Goal: Task Accomplishment & Management: Complete application form

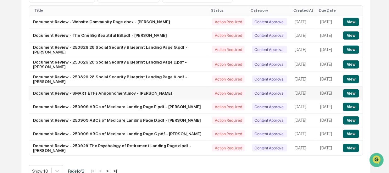
scroll to position [79, 0]
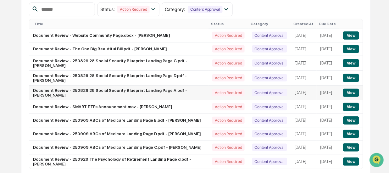
click at [350, 91] on button "View" at bounding box center [351, 93] width 16 height 8
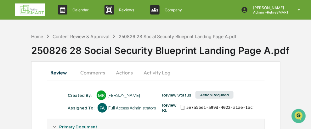
click at [94, 73] on button "Comments" at bounding box center [92, 72] width 35 height 15
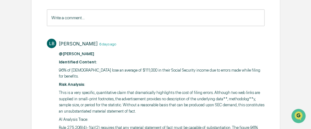
scroll to position [68, 0]
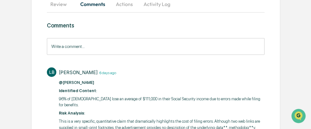
click at [56, 5] on button "Review" at bounding box center [61, 4] width 28 height 15
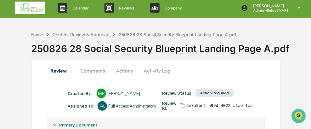
scroll to position [0, 0]
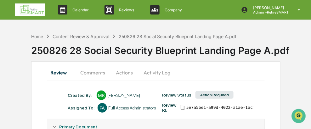
click at [90, 72] on button "Comments" at bounding box center [92, 72] width 35 height 15
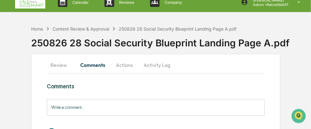
scroll to position [5, 0]
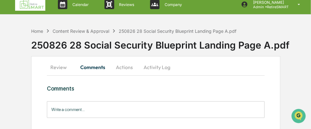
click at [53, 68] on button "Review" at bounding box center [61, 66] width 28 height 15
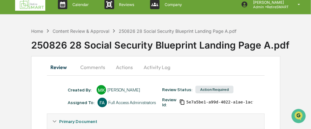
click at [90, 67] on button "Comments" at bounding box center [92, 66] width 35 height 15
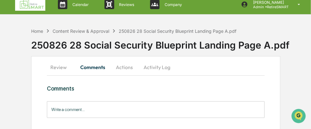
click at [57, 64] on button "Review" at bounding box center [61, 66] width 28 height 15
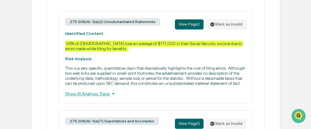
scroll to position [288, 0]
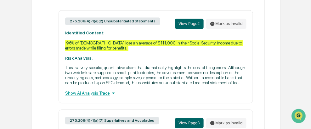
click at [91, 96] on div "Show AI Analysis Trace" at bounding box center [155, 92] width 181 height 7
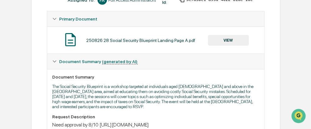
scroll to position [99, 0]
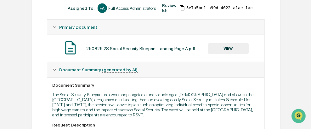
click at [230, 46] on button "VIEW" at bounding box center [228, 48] width 41 height 11
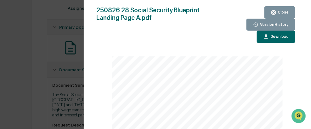
scroll to position [629, 0]
click at [278, 14] on div "Close" at bounding box center [282, 12] width 12 height 4
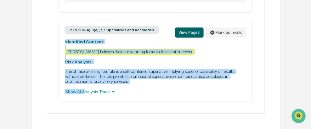
scroll to position [433, 0]
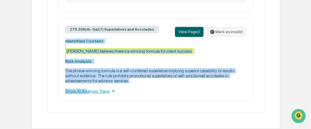
drag, startPoint x: 65, startPoint y: 57, endPoint x: 86, endPoint y: 91, distance: 40.0
click at [86, 91] on div "275.206(4)-1(a)(7) Superlatives and Accolades View Page 3 Mark as invalid Ident…" at bounding box center [155, 59] width 194 height 83
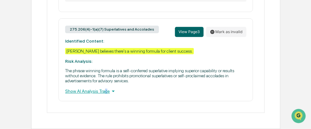
click at [103, 90] on div "Show AI Analysis Trace" at bounding box center [155, 90] width 181 height 7
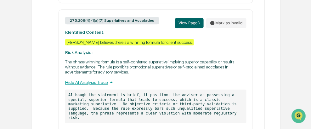
scroll to position [465, 0]
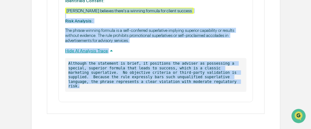
drag, startPoint x: 153, startPoint y: 90, endPoint x: 66, endPoint y: 19, distance: 112.8
click at [65, 19] on div "275.206(4)-1(a)(7) Superlatives and Accolades View Page 3 Mark as invalid Ident…" at bounding box center [155, 40] width 194 height 124
copy div "Sean believes there's a winning formula for client success. Risk Analysis: The …"
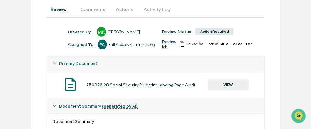
scroll to position [0, 0]
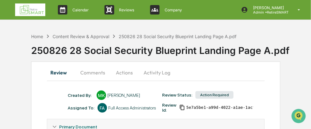
click at [93, 70] on button "Comments" at bounding box center [92, 72] width 35 height 15
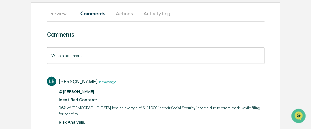
scroll to position [63, 0]
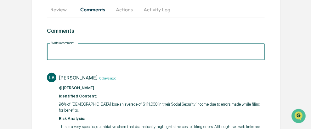
click at [60, 51] on input "Write a comment..." at bounding box center [156, 51] width 218 height 17
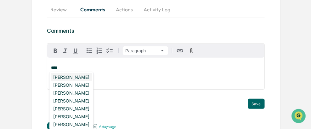
click at [69, 79] on div "[PERSON_NAME]" at bounding box center [71, 77] width 41 height 8
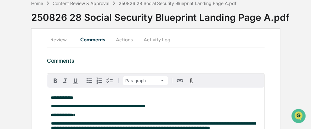
scroll to position [64, 0]
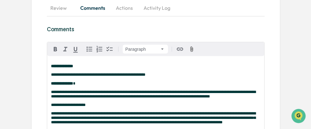
click at [83, 65] on p "**********" at bounding box center [155, 66] width 209 height 4
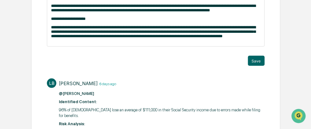
scroll to position [127, 0]
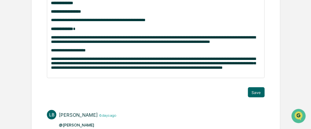
click at [58, 52] on span "**********" at bounding box center [68, 50] width 35 height 4
click at [78, 52] on span "**********" at bounding box center [64, 50] width 27 height 4
drag, startPoint x: 79, startPoint y: 52, endPoint x: 50, endPoint y: 53, distance: 28.3
click at [50, 53] on div "**********" at bounding box center [155, 35] width 217 height 85
drag, startPoint x: 51, startPoint y: 53, endPoint x: 149, endPoint y: 79, distance: 102.1
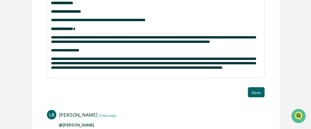
click at [149, 78] on div "**********" at bounding box center [155, 35] width 217 height 85
drag, startPoint x: 81, startPoint y: 53, endPoint x: 48, endPoint y: 53, distance: 32.7
click at [48, 53] on div "**********" at bounding box center [155, 35] width 217 height 85
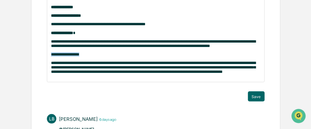
scroll to position [64, 0]
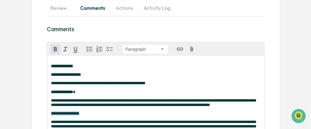
click at [57, 47] on icon "button" at bounding box center [56, 49] width 8 height 8
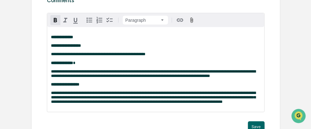
scroll to position [159, 0]
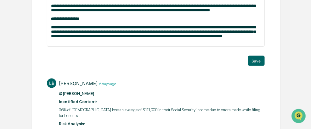
click at [227, 38] on p "**********" at bounding box center [155, 31] width 209 height 13
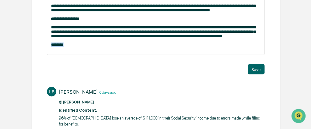
drag, startPoint x: 64, startPoint y: 50, endPoint x: 50, endPoint y: 50, distance: 13.8
click at [50, 50] on div "**********" at bounding box center [155, 8] width 217 height 93
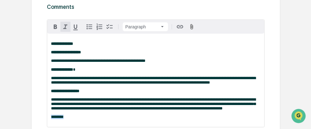
scroll to position [64, 0]
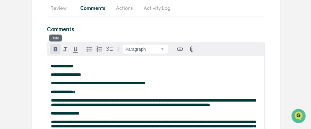
click at [57, 47] on icon "button" at bounding box center [56, 49] width 8 height 8
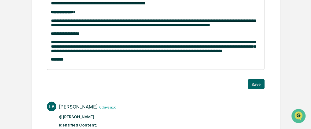
scroll to position [159, 0]
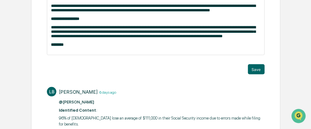
click at [76, 47] on p "********" at bounding box center [155, 44] width 209 height 4
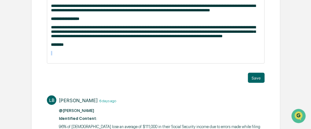
click at [76, 47] on p "********" at bounding box center [155, 44] width 209 height 4
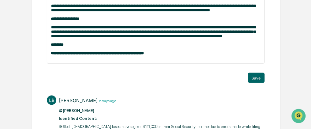
click at [171, 55] on p "**********" at bounding box center [155, 53] width 209 height 4
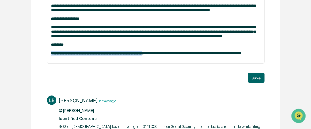
drag, startPoint x: 157, startPoint y: 58, endPoint x: 49, endPoint y: 59, distance: 108.5
click at [48, 60] on div "**********" at bounding box center [155, 13] width 217 height 102
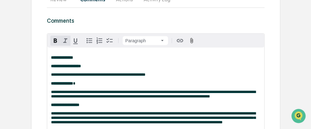
scroll to position [64, 0]
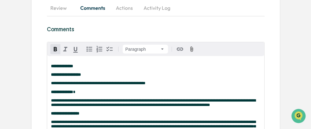
click at [57, 49] on icon "button" at bounding box center [56, 49] width 8 height 8
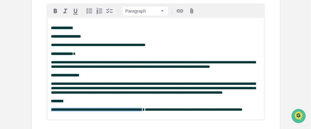
scroll to position [159, 0]
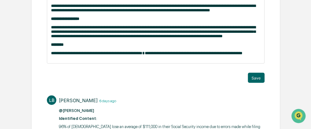
click at [150, 62] on div "**********" at bounding box center [155, 13] width 217 height 102
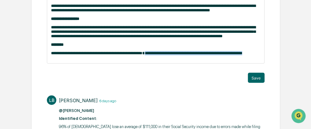
drag, startPoint x: 148, startPoint y: 59, endPoint x: 244, endPoint y: 55, distance: 96.3
click at [248, 55] on p "**********" at bounding box center [155, 53] width 209 height 4
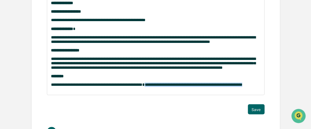
scroll to position [96, 0]
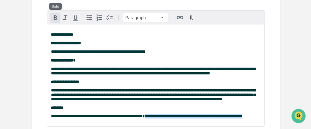
click at [54, 16] on icon "button" at bounding box center [55, 17] width 3 height 4
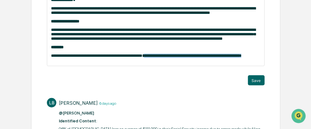
scroll to position [159, 0]
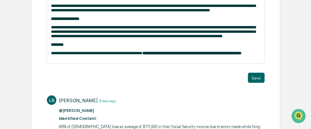
click at [142, 55] on span "**********" at bounding box center [96, 53] width 91 height 4
click at [245, 55] on p "**********" at bounding box center [155, 53] width 209 height 4
click at [258, 83] on button "Save" at bounding box center [256, 78] width 17 height 10
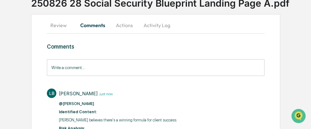
scroll to position [31, 0]
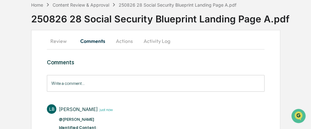
click at [124, 43] on button "Actions" at bounding box center [124, 40] width 28 height 15
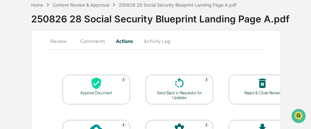
click at [181, 85] on icon at bounding box center [179, 82] width 8 height 10
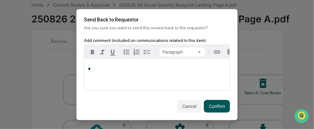
click at [218, 111] on button "Confirm" at bounding box center [217, 106] width 26 height 13
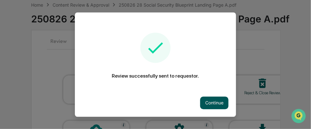
click at [215, 101] on button "Continue" at bounding box center [214, 102] width 28 height 13
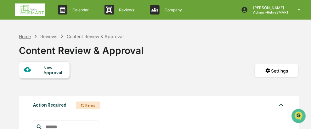
click at [27, 36] on div "Home" at bounding box center [25, 36] width 12 height 5
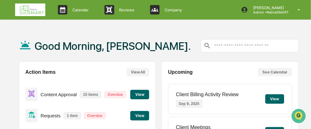
click at [140, 93] on button "View" at bounding box center [139, 94] width 19 height 9
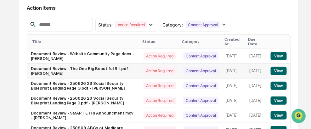
scroll to position [94, 0]
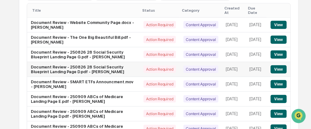
click at [278, 65] on button "View" at bounding box center [278, 69] width 16 height 8
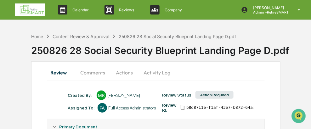
click at [92, 72] on button "Comments" at bounding box center [92, 72] width 35 height 15
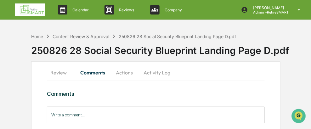
click at [61, 72] on button "Review" at bounding box center [61, 72] width 28 height 15
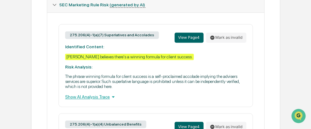
scroll to position [262, 0]
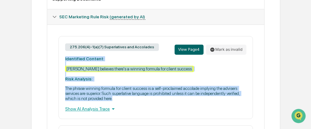
drag, startPoint x: 115, startPoint y: 104, endPoint x: 64, endPoint y: 63, distance: 65.5
click at [64, 63] on div "275.206(4)-1(a)(7) Superlatives and Accolades View Page 4 Mark as invalid Ident…" at bounding box center [155, 77] width 194 height 83
copy div "Identified Content: Sean believes there's a winning formula for client success.…"
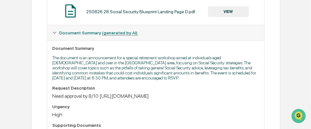
scroll to position [42, 0]
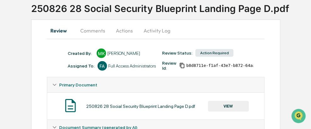
click at [86, 28] on button "Comments" at bounding box center [92, 30] width 35 height 15
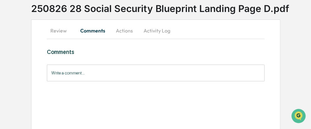
click at [76, 71] on input "Write a comment..." at bounding box center [156, 72] width 218 height 17
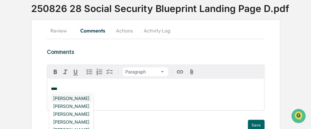
click at [75, 99] on div "[PERSON_NAME]" at bounding box center [71, 98] width 41 height 8
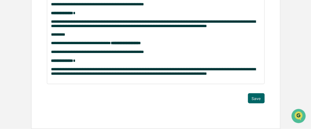
scroll to position [150, 0]
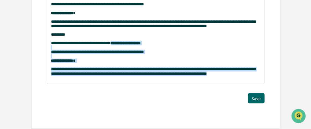
drag, startPoint x: 224, startPoint y: 72, endPoint x: 112, endPoint y: 42, distance: 116.0
click at [112, 42] on div "**********" at bounding box center [155, 30] width 217 height 107
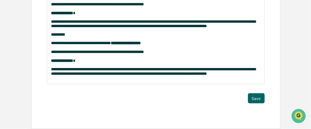
scroll to position [117, 0]
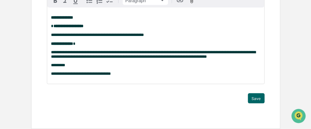
click at [118, 75] on p "**********" at bounding box center [155, 73] width 209 height 4
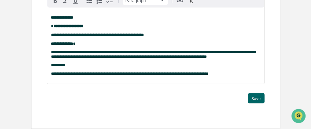
click at [112, 74] on span "**********" at bounding box center [129, 73] width 157 height 4
click at [210, 74] on span "**********" at bounding box center [130, 73] width 159 height 4
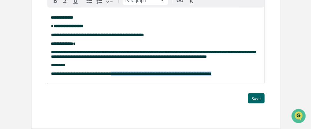
drag, startPoint x: 216, startPoint y: 74, endPoint x: 113, endPoint y: 74, distance: 103.1
click at [113, 75] on p "**********" at bounding box center [155, 73] width 209 height 4
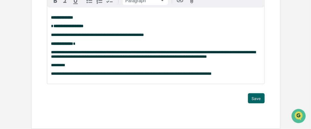
click at [112, 74] on span "**********" at bounding box center [131, 73] width 160 height 4
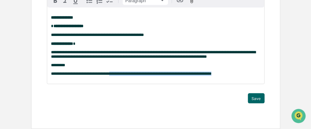
drag, startPoint x: 112, startPoint y: 73, endPoint x: 219, endPoint y: 70, distance: 106.6
click at [219, 70] on div "**********" at bounding box center [155, 46] width 217 height 76
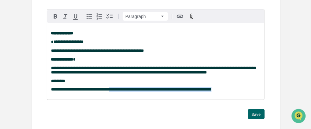
scroll to position [86, 0]
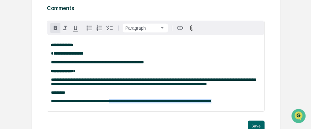
click at [56, 28] on icon "button" at bounding box center [56, 28] width 8 height 8
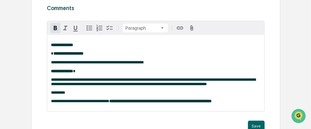
scroll to position [117, 0]
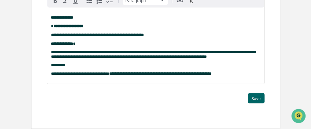
click at [241, 66] on p "********" at bounding box center [155, 65] width 209 height 4
drag, startPoint x: 63, startPoint y: 63, endPoint x: 49, endPoint y: 65, distance: 14.0
click at [49, 65] on div "**********" at bounding box center [155, 46] width 217 height 76
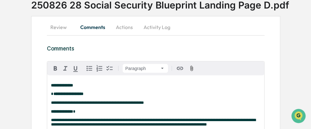
scroll to position [23, 0]
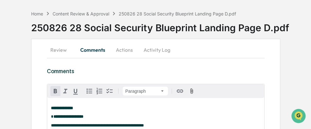
click at [52, 92] on icon "button" at bounding box center [56, 91] width 8 height 8
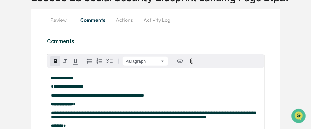
scroll to position [117, 0]
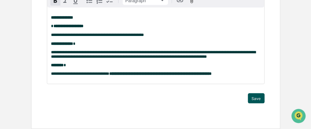
click at [255, 99] on button "Save" at bounding box center [256, 98] width 17 height 10
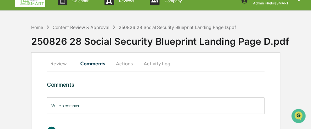
scroll to position [0, 0]
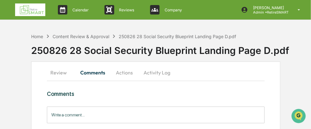
click at [55, 72] on button "Review" at bounding box center [61, 72] width 28 height 15
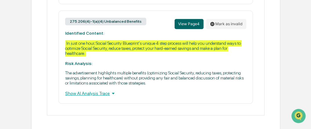
scroll to position [377, 0]
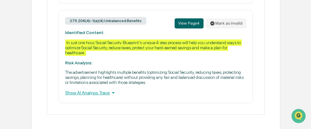
click at [98, 96] on div "Show AI Analysis Trace" at bounding box center [155, 92] width 181 height 7
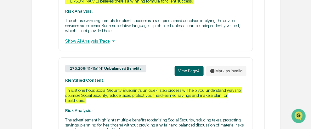
scroll to position [361, 0]
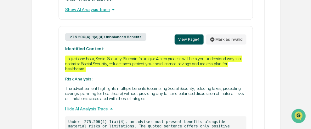
click at [193, 44] on button "View Page 4" at bounding box center [188, 39] width 29 height 10
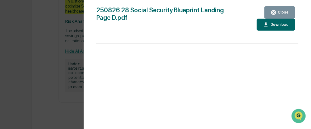
scroll to position [424, 0]
click at [292, 12] on button "Close" at bounding box center [279, 12] width 31 height 12
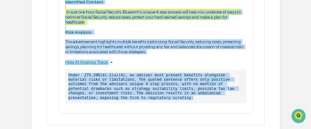
scroll to position [393, 0]
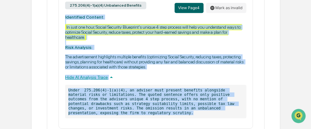
drag, startPoint x: 218, startPoint y: 86, endPoint x: 60, endPoint y: 22, distance: 170.4
click at [60, 22] on div "275.206(4)-1(a)(4) Unbalanced Benefits View Page 4 Mark as invalid Identified C…" at bounding box center [155, 61] width 194 height 134
copy div "Identified Content: In just one hour, Social Security Blueprint's unique 4 step…"
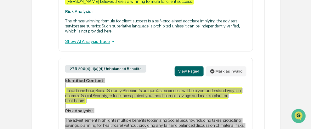
scroll to position [330, 0]
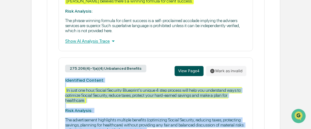
click at [189, 76] on button "View Page 4" at bounding box center [188, 71] width 29 height 10
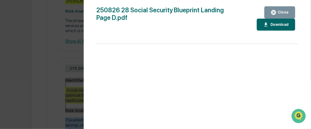
click at [286, 12] on div "Close" at bounding box center [282, 12] width 12 height 4
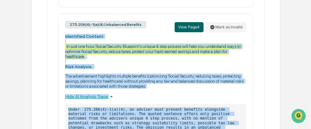
scroll to position [361, 0]
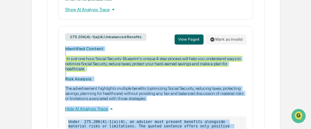
copy div "Identified Content: In just one hour, Social Security Blueprint's unique 4 step…"
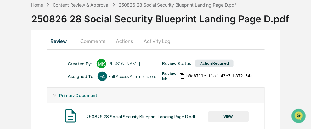
scroll to position [0, 0]
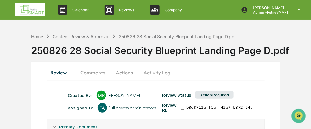
click at [95, 73] on button "Comments" at bounding box center [92, 72] width 35 height 15
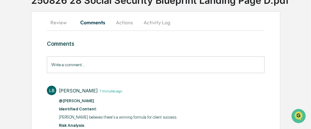
scroll to position [63, 0]
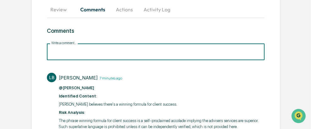
click at [69, 48] on input "Write a comment..." at bounding box center [156, 51] width 218 height 17
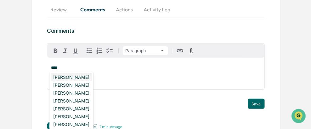
click at [83, 75] on div "[PERSON_NAME]" at bounding box center [71, 77] width 41 height 8
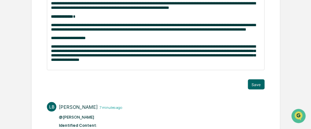
scroll to position [147, 0]
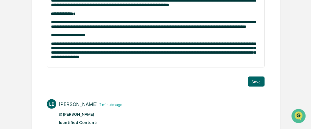
click at [59, 37] on span "**********" at bounding box center [68, 35] width 35 height 4
click at [81, 37] on p "**********" at bounding box center [155, 35] width 209 height 4
drag, startPoint x: 75, startPoint y: 40, endPoint x: 49, endPoint y: 36, distance: 26.5
click at [50, 36] on div "**********" at bounding box center [155, 20] width 217 height 94
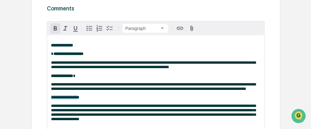
scroll to position [84, 0]
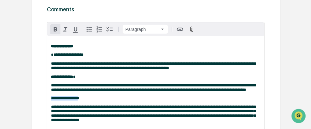
click at [56, 30] on icon "button" at bounding box center [56, 29] width 8 height 8
click at [155, 48] on p "**********" at bounding box center [155, 46] width 209 height 4
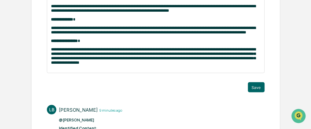
scroll to position [147, 0]
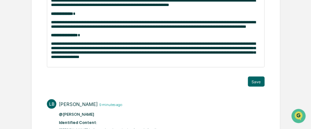
click at [98, 59] on p "**********" at bounding box center [155, 50] width 209 height 18
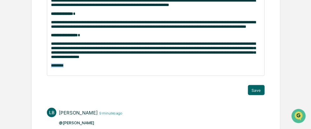
drag, startPoint x: 64, startPoint y: 71, endPoint x: 51, endPoint y: 72, distance: 13.2
click at [51, 68] on p "********" at bounding box center [155, 65] width 209 height 4
click at [68, 68] on p "********" at bounding box center [155, 65] width 209 height 4
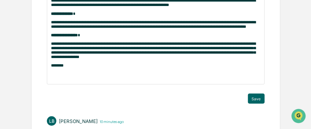
click at [53, 76] on p at bounding box center [155, 74] width 209 height 4
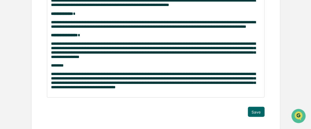
click at [131, 81] on span "**********" at bounding box center [153, 80] width 204 height 17
drag, startPoint x: 240, startPoint y: 81, endPoint x: 202, endPoint y: 80, distance: 37.4
click at [202, 80] on span "**********" at bounding box center [153, 80] width 204 height 17
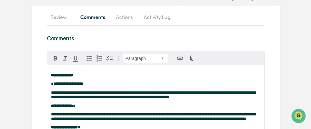
scroll to position [53, 0]
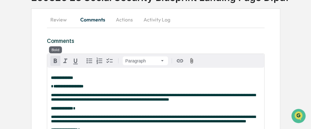
click at [56, 59] on icon "button" at bounding box center [56, 61] width 8 height 8
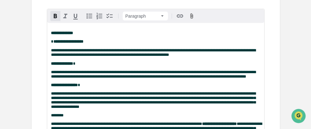
scroll to position [147, 0]
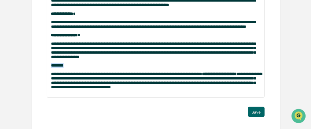
drag, startPoint x: 62, startPoint y: 72, endPoint x: 50, endPoint y: 71, distance: 12.6
click at [50, 71] on div "**********" at bounding box center [155, 35] width 217 height 124
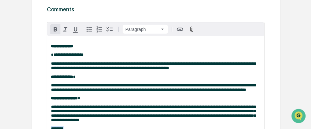
click at [54, 30] on icon "button" at bounding box center [55, 29] width 3 height 4
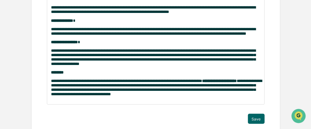
scroll to position [147, 0]
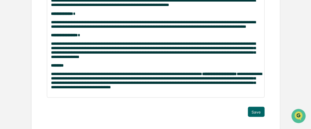
click at [140, 89] on p "**********" at bounding box center [155, 81] width 209 height 18
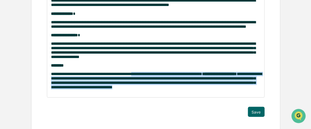
drag, startPoint x: 132, startPoint y: 79, endPoint x: 141, endPoint y: 96, distance: 19.5
click at [141, 89] on p "**********" at bounding box center [155, 81] width 209 height 18
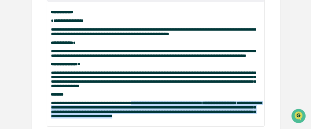
scroll to position [84, 0]
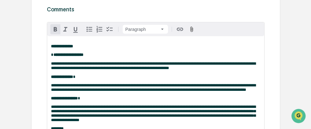
click at [52, 29] on icon "button" at bounding box center [56, 29] width 8 height 8
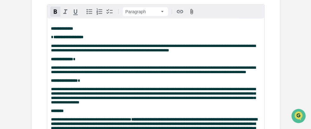
scroll to position [147, 0]
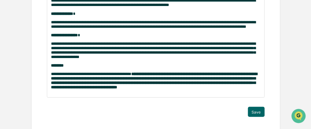
click at [135, 88] on strong "**********" at bounding box center [154, 80] width 206 height 17
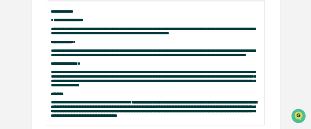
scroll to position [53, 0]
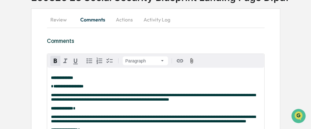
click at [56, 61] on icon "button" at bounding box center [55, 60] width 3 height 4
click at [56, 60] on icon "button" at bounding box center [55, 60] width 3 height 4
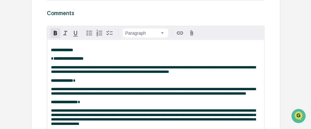
scroll to position [179, 0]
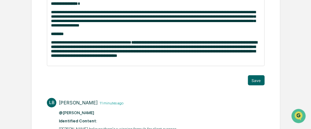
click at [175, 75] on div "Trigger" at bounding box center [156, 72] width 218 height 6
click at [131, 49] on p "**********" at bounding box center [155, 49] width 209 height 18
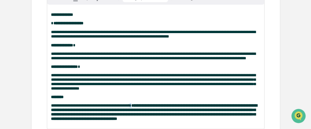
scroll to position [53, 0]
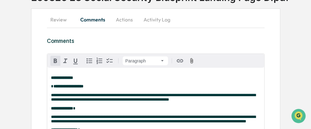
click at [55, 58] on icon "button" at bounding box center [56, 61] width 8 height 8
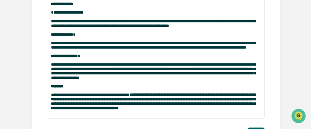
scroll to position [147, 0]
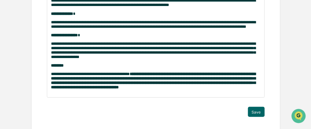
click at [189, 89] on strong "**********" at bounding box center [153, 80] width 204 height 17
drag, startPoint x: 212, startPoint y: 81, endPoint x: 256, endPoint y: 81, distance: 43.7
click at [256, 81] on p "**********" at bounding box center [155, 81] width 209 height 18
click at [261, 81] on div "**********" at bounding box center [155, 35] width 217 height 124
click at [255, 117] on button "Save" at bounding box center [256, 112] width 17 height 10
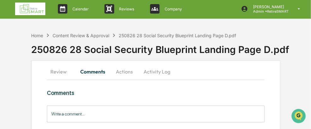
scroll to position [0, 0]
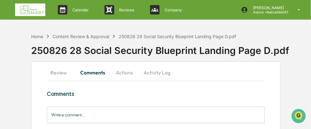
click at [122, 72] on button "Actions" at bounding box center [124, 72] width 28 height 15
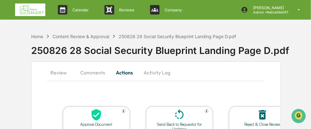
click at [54, 72] on button "Review" at bounding box center [61, 72] width 28 height 15
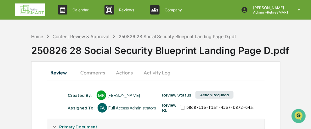
click at [123, 74] on button "Actions" at bounding box center [124, 72] width 28 height 15
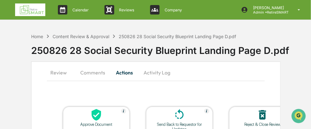
click at [175, 119] on div at bounding box center [179, 115] width 63 height 14
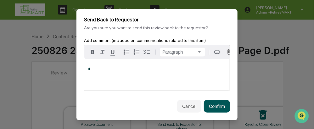
click at [216, 108] on button "Confirm" at bounding box center [217, 106] width 26 height 13
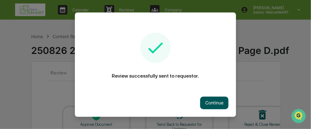
click at [216, 104] on button "Continue" at bounding box center [214, 102] width 28 height 13
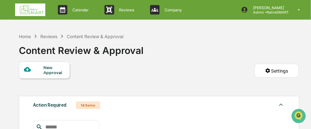
click at [27, 32] on div "Home Reviews Content Review & Approval Content Review & Approval" at bounding box center [81, 45] width 125 height 31
click at [24, 36] on div "Home" at bounding box center [25, 36] width 12 height 5
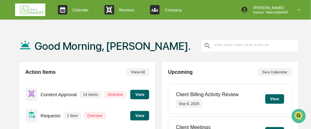
click at [138, 95] on button "View" at bounding box center [139, 94] width 19 height 9
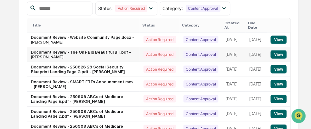
scroll to position [94, 0]
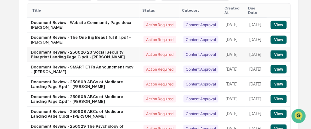
click at [277, 50] on button "View" at bounding box center [278, 54] width 16 height 8
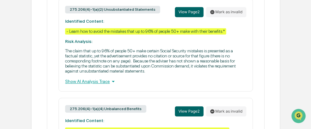
scroll to position [304, 0]
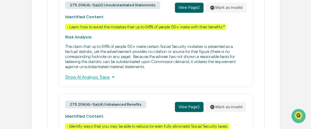
click at [89, 80] on div "Show AI Analysis Trace" at bounding box center [155, 76] width 181 height 7
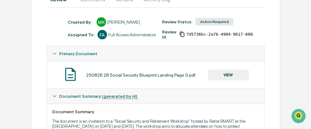
scroll to position [84, 0]
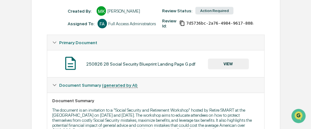
click at [229, 65] on button "VIEW" at bounding box center [228, 63] width 41 height 11
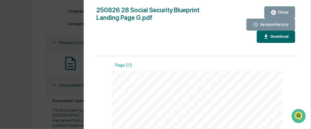
click at [288, 14] on div "Close" at bounding box center [282, 12] width 12 height 4
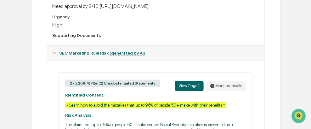
scroll to position [241, 0]
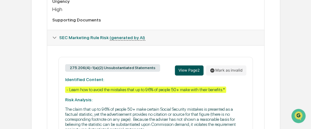
click at [192, 75] on button "View Page 2" at bounding box center [189, 70] width 29 height 10
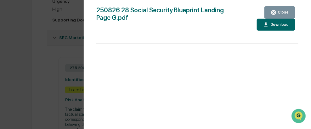
click at [284, 13] on div "Close" at bounding box center [282, 12] width 12 height 4
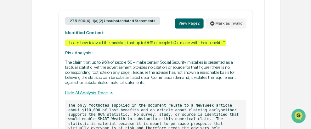
scroll to position [273, 0]
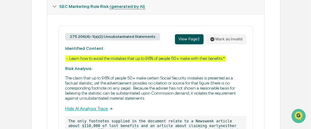
click at [192, 41] on button "View Page 2" at bounding box center [189, 39] width 29 height 10
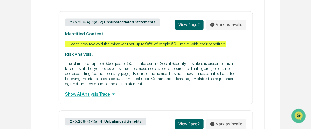
scroll to position [273, 0]
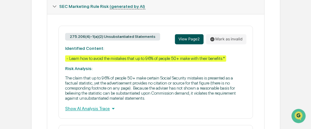
click at [194, 42] on button "View Page 2" at bounding box center [189, 39] width 29 height 10
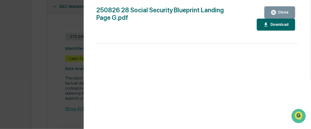
click at [280, 12] on div "Close" at bounding box center [282, 12] width 12 height 4
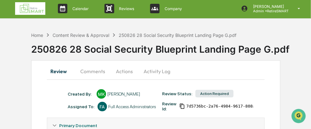
scroll to position [0, 0]
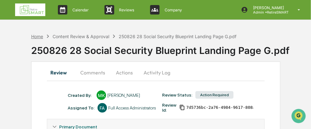
click at [38, 35] on div "Home" at bounding box center [37, 36] width 12 height 5
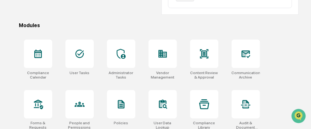
scroll to position [189, 0]
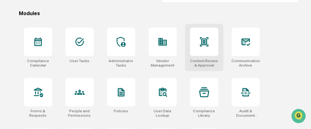
click at [203, 44] on icon at bounding box center [204, 42] width 10 height 10
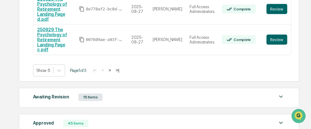
scroll to position [251, 0]
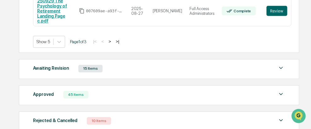
click at [86, 65] on div "15 Items" at bounding box center [90, 69] width 24 height 8
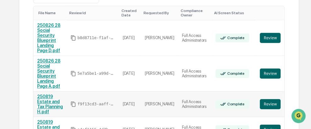
scroll to position [346, 0]
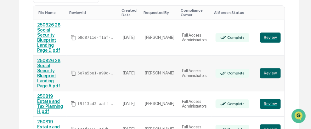
click at [60, 58] on link "250826 28 Social Security Blueprint Landing Page A.pdf" at bounding box center [48, 73] width 23 height 30
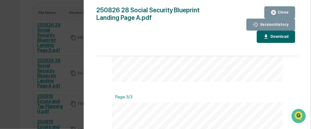
scroll to position [319, 0]
click at [281, 14] on div "Close" at bounding box center [282, 12] width 12 height 4
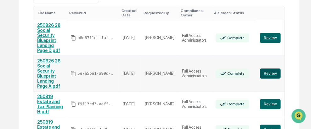
scroll to position [346, 0]
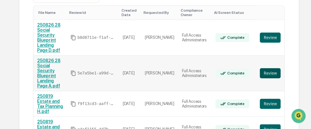
click at [271, 68] on button "Review" at bounding box center [270, 73] width 21 height 10
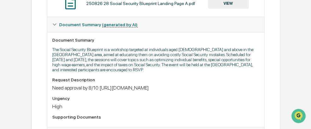
scroll to position [42, 0]
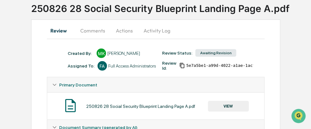
click at [93, 31] on button "Comments" at bounding box center [92, 30] width 35 height 15
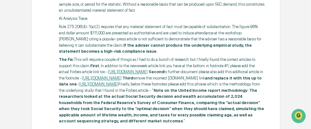
scroll to position [346, 0]
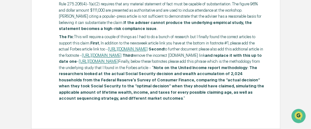
click at [118, 61] on link "[URL][DOMAIN_NAME]" at bounding box center [99, 61] width 40 height 5
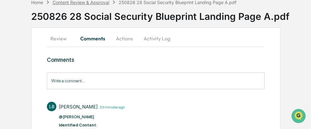
scroll to position [0, 0]
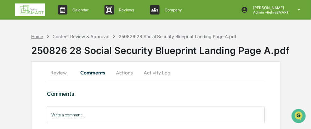
click at [34, 36] on div "Home" at bounding box center [37, 36] width 12 height 5
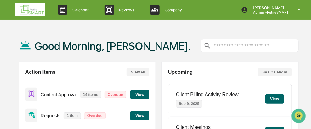
click at [138, 93] on button "View" at bounding box center [139, 94] width 19 height 9
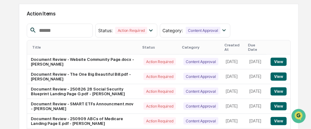
scroll to position [63, 0]
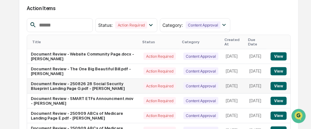
click at [279, 82] on button "View" at bounding box center [278, 86] width 16 height 8
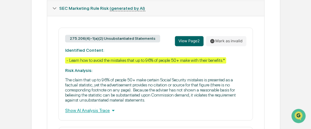
scroll to position [283, 0]
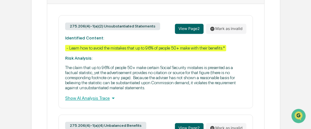
click at [89, 101] on div "Show AI Analysis Trace" at bounding box center [155, 97] width 181 height 7
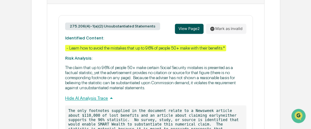
click at [190, 31] on button "View Page 2" at bounding box center [189, 29] width 29 height 10
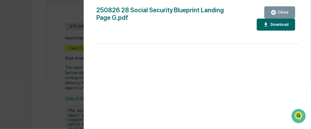
click at [284, 14] on div "Close" at bounding box center [282, 12] width 12 height 4
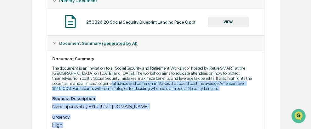
scroll to position [157, 0]
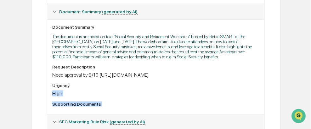
drag, startPoint x: 81, startPoint y: 109, endPoint x: 95, endPoint y: 84, distance: 28.1
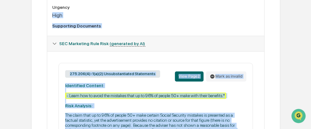
scroll to position [220, 0]
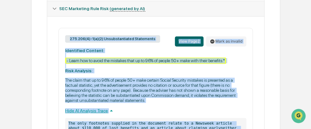
scroll to position [283, 0]
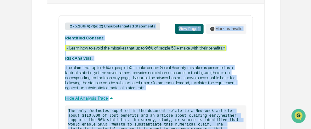
click at [216, 111] on p "The only footnotes supplied in the document relate to a Newsweek article about …" at bounding box center [155, 126] width 181 height 42
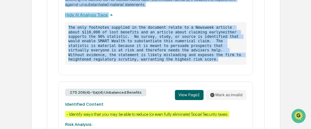
scroll to position [377, 0]
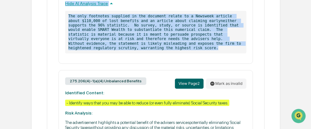
drag, startPoint x: 64, startPoint y: 39, endPoint x: 119, endPoint y: 60, distance: 58.6
copy div "Identified Content: - Learn how to avoid the mistakes that up to 96% of people …"
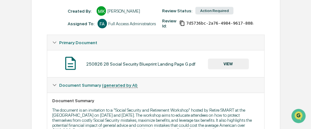
scroll to position [0, 0]
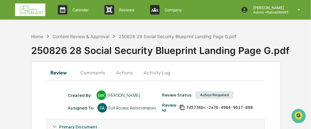
click at [89, 73] on button "Comments" at bounding box center [92, 72] width 35 height 15
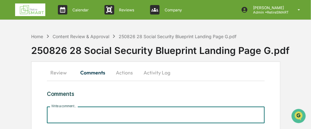
click at [62, 114] on input "Write a comment..." at bounding box center [156, 114] width 218 height 17
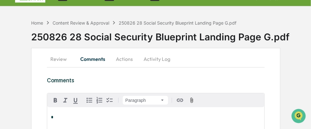
scroll to position [67, 0]
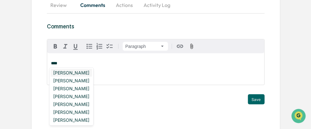
click at [76, 70] on div "[PERSON_NAME]" at bounding box center [71, 73] width 41 height 8
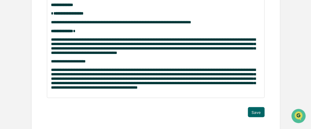
scroll to position [146, 0]
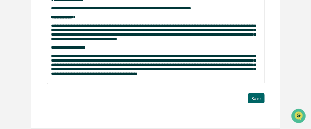
click at [59, 46] on span "**********" at bounding box center [68, 47] width 35 height 4
click at [79, 46] on p "**********" at bounding box center [155, 47] width 209 height 4
drag, startPoint x: 80, startPoint y: 45, endPoint x: 42, endPoint y: 45, distance: 38.0
click at [42, 45] on div "**********" at bounding box center [155, 25] width 249 height 207
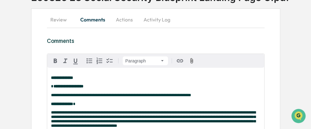
scroll to position [52, 0]
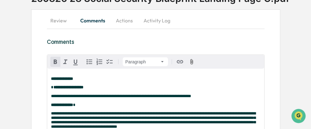
click at [55, 58] on icon "button" at bounding box center [56, 62] width 8 height 8
click at [54, 60] on icon "button" at bounding box center [56, 62] width 8 height 8
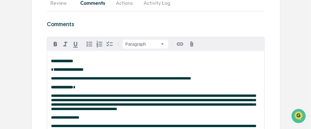
scroll to position [115, 0]
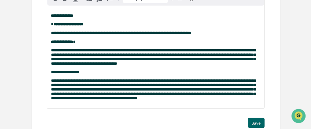
click at [104, 80] on div "**********" at bounding box center [155, 57] width 217 height 102
drag, startPoint x: 69, startPoint y: 76, endPoint x: 46, endPoint y: 75, distance: 23.0
click at [47, 75] on div "**********" at bounding box center [155, 50] width 249 height 207
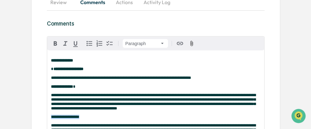
scroll to position [20, 0]
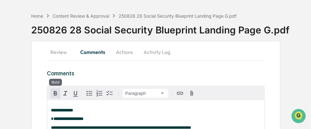
click at [54, 92] on icon "button" at bounding box center [55, 93] width 3 height 4
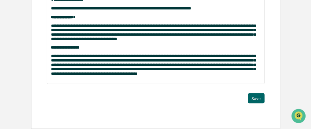
scroll to position [146, 0]
click at [164, 75] on p "**********" at bounding box center [155, 65] width 209 height 22
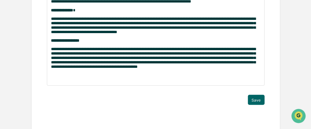
click at [55, 77] on p at bounding box center [155, 75] width 209 height 4
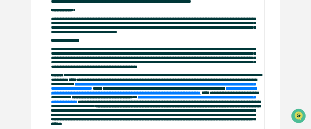
scroll to position [162, 0]
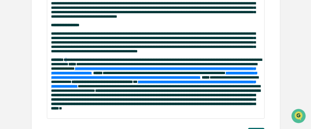
click at [67, 66] on span "**********" at bounding box center [156, 62] width 211 height 8
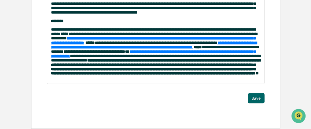
scroll to position [223, 0]
click at [200, 79] on div "**********" at bounding box center [155, 1] width 217 height 163
click at [257, 100] on button "Save" at bounding box center [256, 98] width 17 height 10
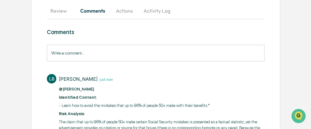
scroll to position [45, 0]
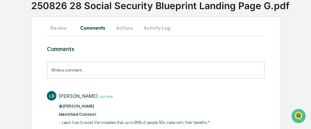
click at [60, 27] on button "Review" at bounding box center [61, 27] width 28 height 15
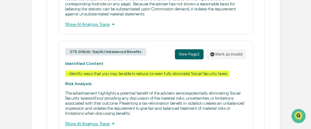
scroll to position [398, 0]
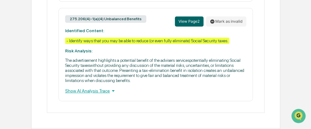
click at [89, 90] on div "Show AI Analysis Trace" at bounding box center [155, 90] width 181 height 7
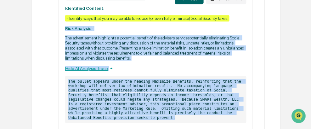
scroll to position [385, 0]
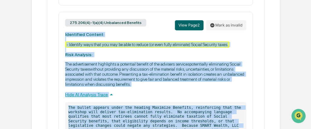
drag, startPoint x: 202, startPoint y: 84, endPoint x: 63, endPoint y: 41, distance: 145.7
click at [63, 41] on div "275.206(4)-1(a)(4) Unbalanced Benefits View Page 2 Mark as invalid Identified C…" at bounding box center [155, 85] width 194 height 147
copy div "Identified Content: - Identify ways that you may be able to reduce (or even ful…"
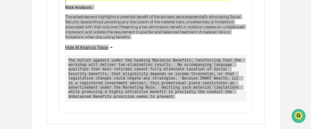
scroll to position [417, 0]
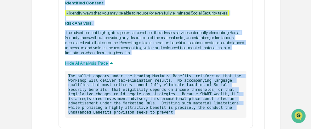
copy div "Identified Content: - Identify ways that you may be able to reduce (or even ful…"
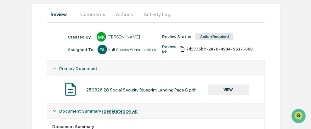
scroll to position [40, 0]
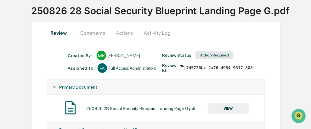
click at [98, 33] on button "Comments" at bounding box center [92, 32] width 35 height 15
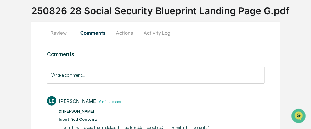
click at [58, 75] on input "Write a comment..." at bounding box center [156, 75] width 218 height 17
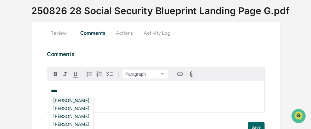
click at [75, 100] on div "[PERSON_NAME]" at bounding box center [71, 100] width 41 height 8
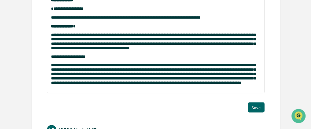
scroll to position [130, 0]
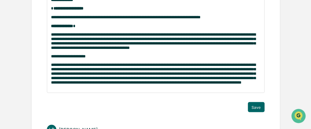
click at [60, 58] on span "**********" at bounding box center [68, 56] width 35 height 4
drag, startPoint x: 78, startPoint y: 61, endPoint x: 51, endPoint y: 63, distance: 27.1
click at [51, 58] on span "**********" at bounding box center [64, 56] width 27 height 4
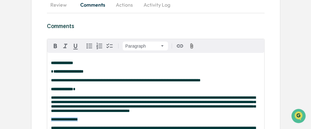
scroll to position [68, 0]
click at [54, 47] on icon "button" at bounding box center [55, 46] width 3 height 4
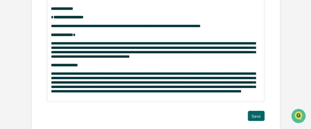
scroll to position [130, 0]
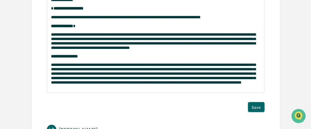
click at [85, 58] on p "**********" at bounding box center [155, 56] width 209 height 4
click at [73, 85] on p "**********" at bounding box center [155, 74] width 209 height 22
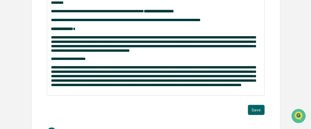
scroll to position [234, 0]
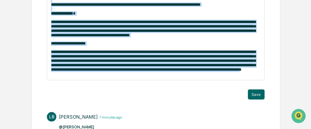
drag, startPoint x: 63, startPoint y: 89, endPoint x: 145, endPoint y: 10, distance: 113.6
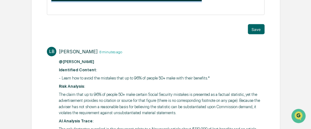
drag, startPoint x: 211, startPoint y: 14, endPoint x: 146, endPoint y: 10, distance: 64.9
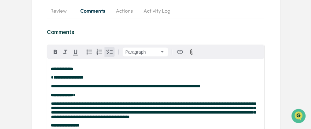
scroll to position [77, 0]
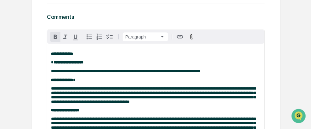
click at [58, 35] on icon "button" at bounding box center [56, 37] width 8 height 8
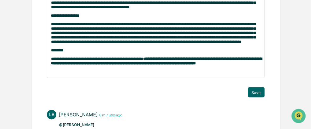
scroll to position [171, 0]
click at [207, 78] on div "**********" at bounding box center [155, 13] width 217 height 128
click at [207, 65] on strong "**********" at bounding box center [156, 61] width 211 height 8
click at [256, 97] on button "Save" at bounding box center [256, 92] width 17 height 10
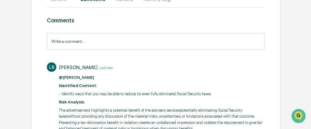
scroll to position [0, 0]
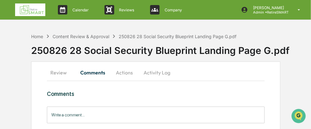
click at [63, 73] on button "Review" at bounding box center [61, 72] width 28 height 15
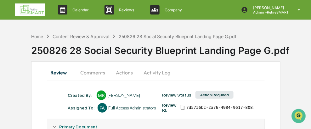
click at [128, 71] on button "Actions" at bounding box center [124, 72] width 28 height 15
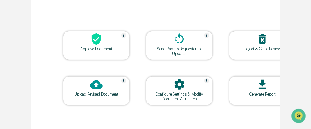
scroll to position [86, 0]
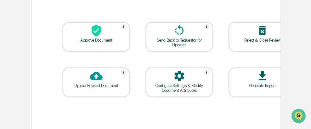
click at [176, 35] on div at bounding box center [179, 31] width 63 height 14
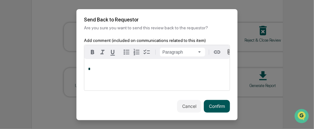
click at [222, 108] on button "Confirm" at bounding box center [217, 106] width 26 height 13
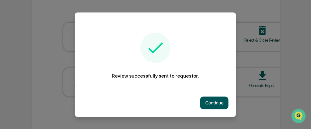
click at [215, 103] on button "Continue" at bounding box center [214, 102] width 28 height 13
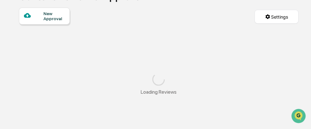
scroll to position [56, 0]
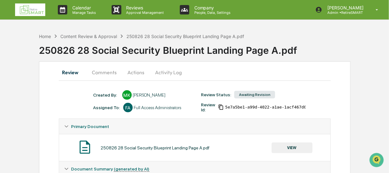
click at [97, 71] on button "Comments" at bounding box center [104, 72] width 35 height 15
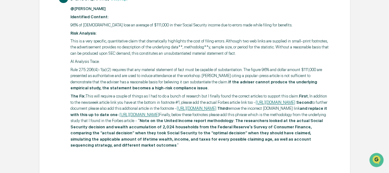
scroll to position [271, 0]
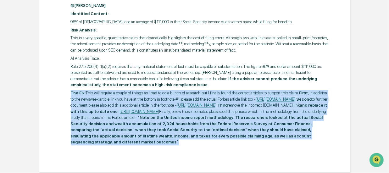
drag, startPoint x: 71, startPoint y: 81, endPoint x: 143, endPoint y: 142, distance: 95.2
click at [145, 143] on p "The Fix: This will require a couple of things as I had to do a bunch of researc…" at bounding box center [201, 117] width 260 height 55
copy p "The Fix: This will require a couple of things as I had to do a bunch of researc…"
